Goal: Transaction & Acquisition: Purchase product/service

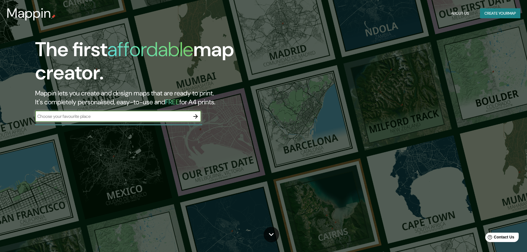
click at [122, 117] on input "text" at bounding box center [112, 116] width 155 height 6
type input "[GEOGRAPHIC_DATA][PERSON_NAME]"
click at [196, 117] on icon "button" at bounding box center [195, 116] width 7 height 7
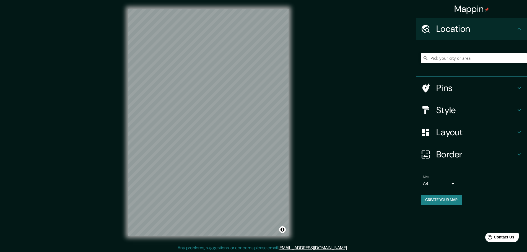
click at [447, 53] on input "Pick your city or area" at bounding box center [474, 58] width 106 height 10
paste input "[GEOGRAPHIC_DATA][PERSON_NAME]"
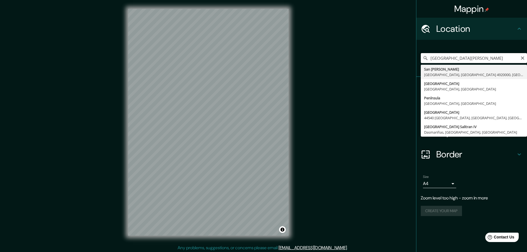
click at [443, 55] on input "[GEOGRAPHIC_DATA][PERSON_NAME]" at bounding box center [474, 58] width 106 height 10
click at [475, 56] on input "[GEOGRAPHIC_DATA][PERSON_NAME]" at bounding box center [474, 58] width 106 height 10
type input "P"
type input "[PERSON_NAME] Huapi, [GEOGRAPHIC_DATA][PERSON_NAME], [GEOGRAPHIC_DATA], [GEOGRA…"
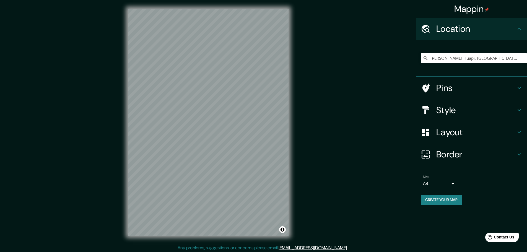
click at [321, 123] on div "Mappin Location [PERSON_NAME][GEOGRAPHIC_DATA], [GEOGRAPHIC_DATA][PERSON_NAME],…" at bounding box center [263, 127] width 527 height 254
click at [290, 121] on div "© Mapbox © OpenStreetMap Improve this map" at bounding box center [208, 122] width 178 height 245
click at [464, 87] on h4 "Pins" at bounding box center [476, 87] width 80 height 11
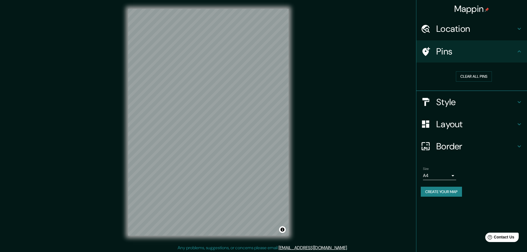
click at [470, 98] on h4 "Style" at bounding box center [476, 102] width 80 height 11
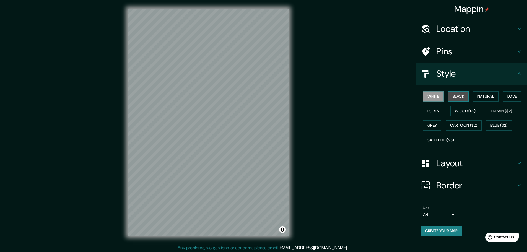
click at [464, 100] on button "Black" at bounding box center [458, 96] width 21 height 10
click at [481, 99] on button "Natural" at bounding box center [485, 96] width 25 height 10
click at [510, 97] on button "Love" at bounding box center [512, 96] width 18 height 10
